Goal: Task Accomplishment & Management: Manage account settings

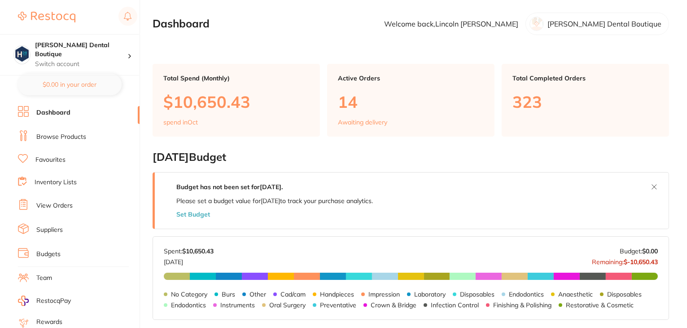
click at [55, 133] on link "Browse Products" at bounding box center [61, 136] width 50 height 9
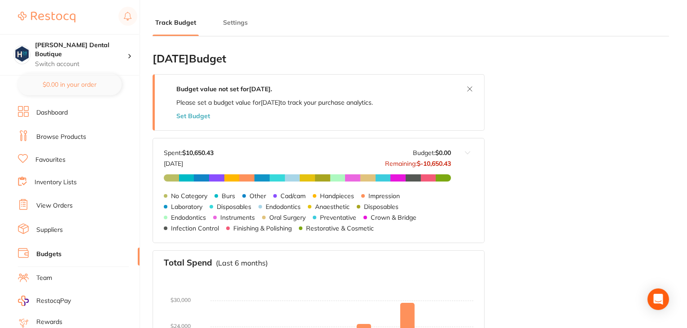
type input "0.0"
click at [228, 24] on button "Settings" at bounding box center [235, 22] width 30 height 9
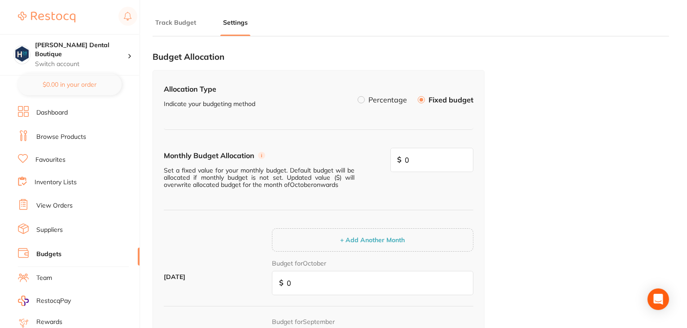
click at [182, 17] on div "Track Budget Settings" at bounding box center [411, 18] width 517 height 36
click at [180, 20] on button "Track Budget" at bounding box center [176, 22] width 46 height 9
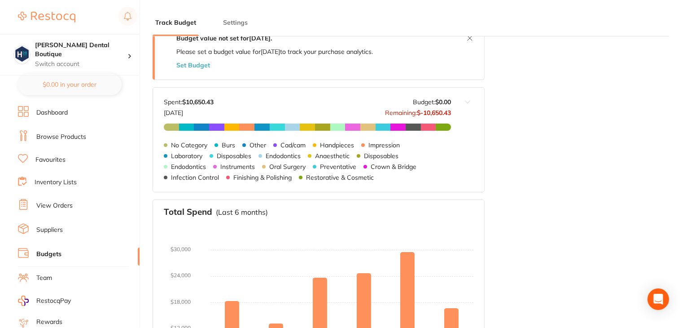
scroll to position [180, 0]
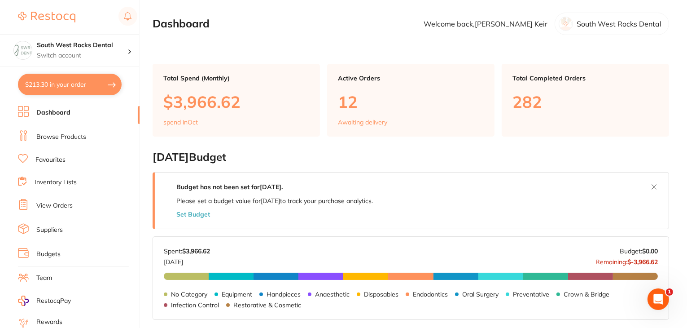
click at [50, 250] on link "Budgets" at bounding box center [48, 254] width 24 height 9
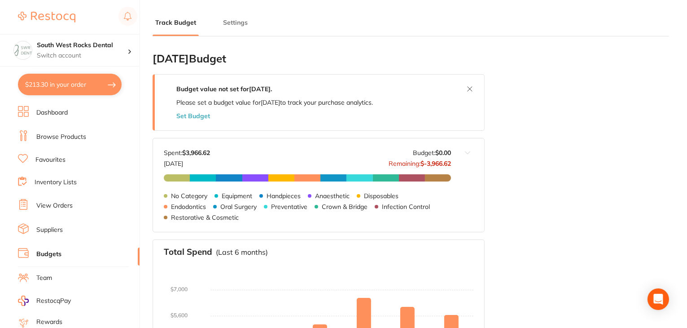
click at [238, 20] on button "Settings" at bounding box center [235, 22] width 30 height 9
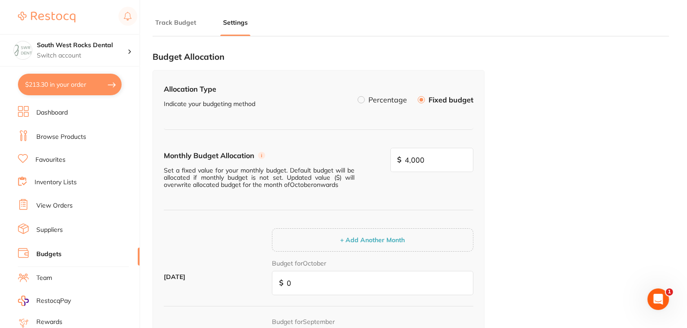
click at [163, 21] on button "Track Budget" at bounding box center [176, 22] width 46 height 9
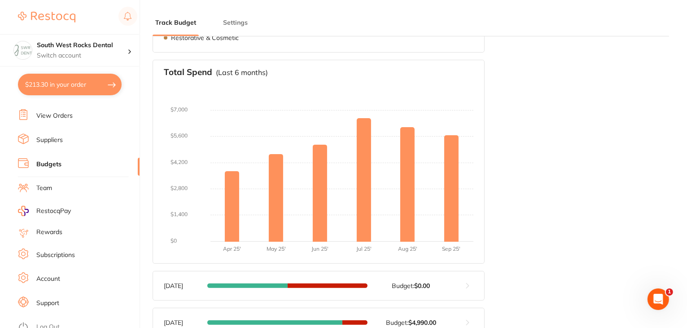
scroll to position [90, 0]
click at [45, 322] on link "Log Out" at bounding box center [47, 326] width 23 height 9
